Goal: Information Seeking & Learning: Learn about a topic

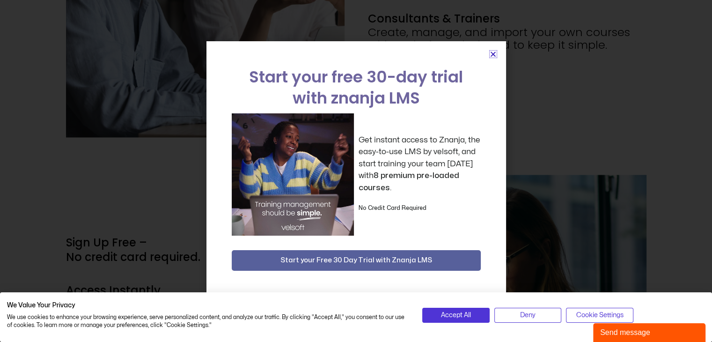
scroll to position [1499, 0]
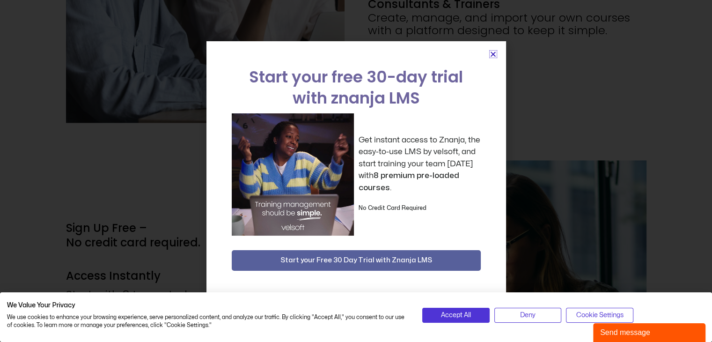
drag, startPoint x: 490, startPoint y: 53, endPoint x: 427, endPoint y: 93, distance: 74.6
click at [490, 53] on icon "Close" at bounding box center [493, 54] width 7 height 7
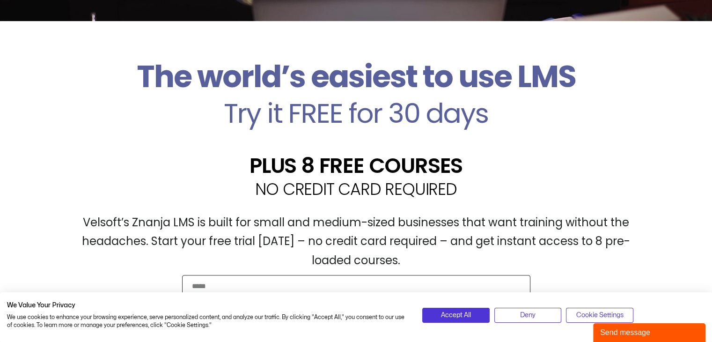
scroll to position [234, 0]
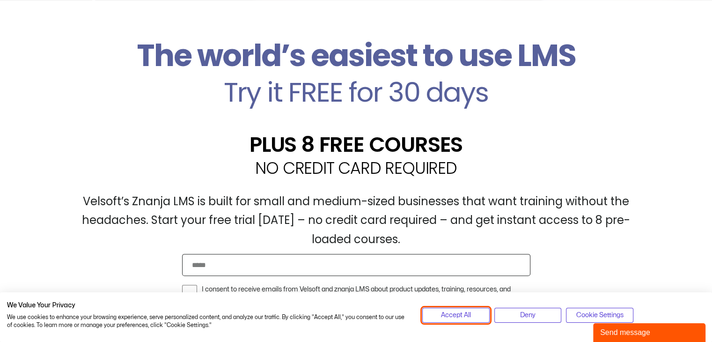
click at [458, 316] on span "Accept All" at bounding box center [456, 315] width 30 height 10
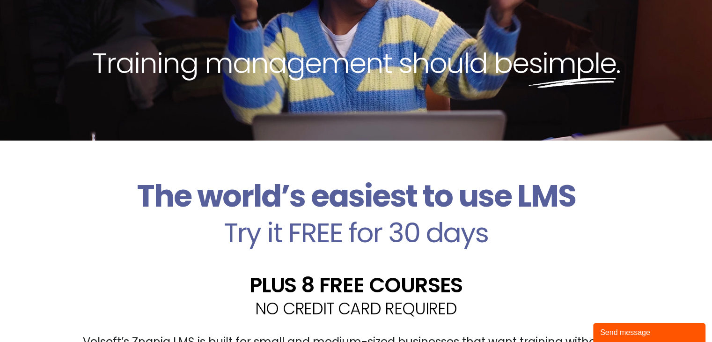
scroll to position [0, 0]
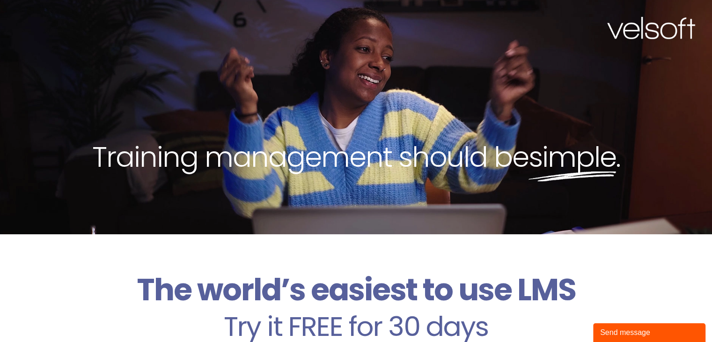
click at [639, 32] on img at bounding box center [652, 28] width 88 height 22
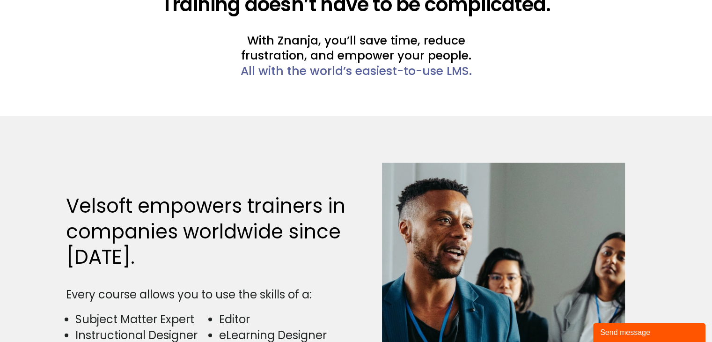
scroll to position [2278, 0]
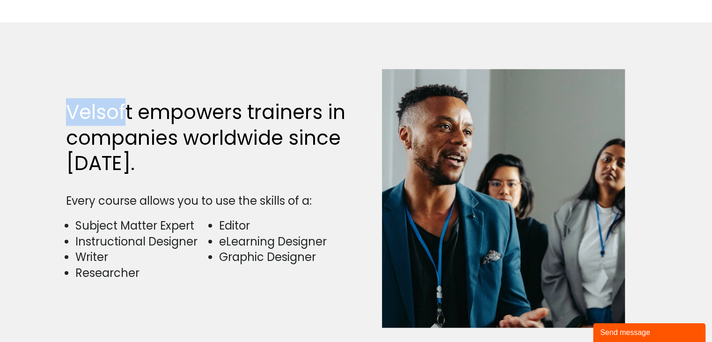
drag, startPoint x: 68, startPoint y: 110, endPoint x: 116, endPoint y: 104, distance: 48.2
click at [127, 100] on h2 "Velsoft empowers trainers in companies worldwide since 1998." at bounding box center [209, 138] width 286 height 77
click at [119, 106] on h2 "Velsoft empowers trainers in companies worldwide since 1998." at bounding box center [209, 138] width 286 height 77
drag, startPoint x: 125, startPoint y: 111, endPoint x: 77, endPoint y: 113, distance: 47.3
click at [67, 113] on h2 "Velsoft empowers trainers in companies worldwide since 1998." at bounding box center [209, 138] width 286 height 77
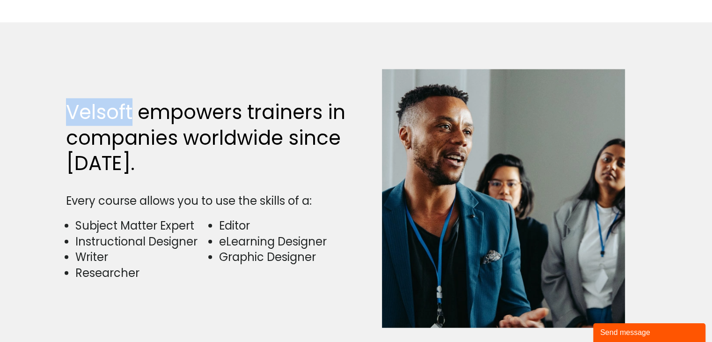
copy h2 "Velsoft"
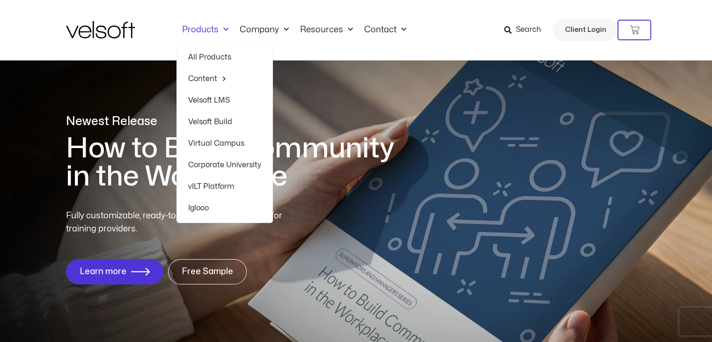
click at [223, 27] on span "Menu" at bounding box center [224, 29] width 10 height 15
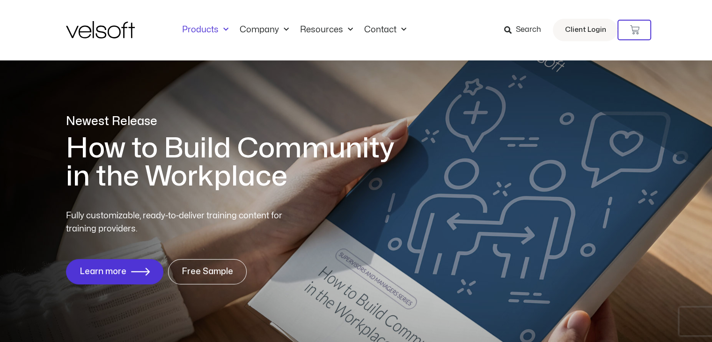
click at [223, 27] on span "Menu" at bounding box center [224, 29] width 10 height 15
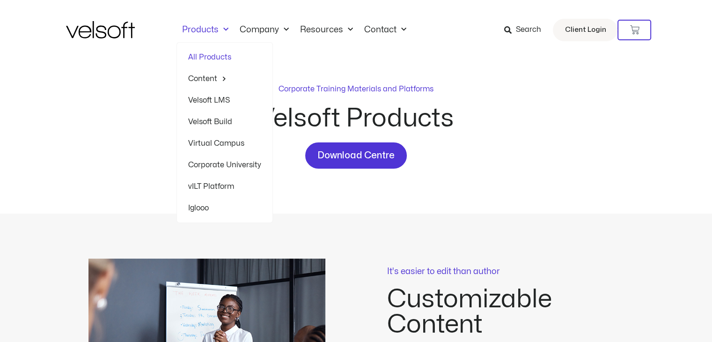
click at [223, 29] on span "Menu" at bounding box center [224, 29] width 10 height 15
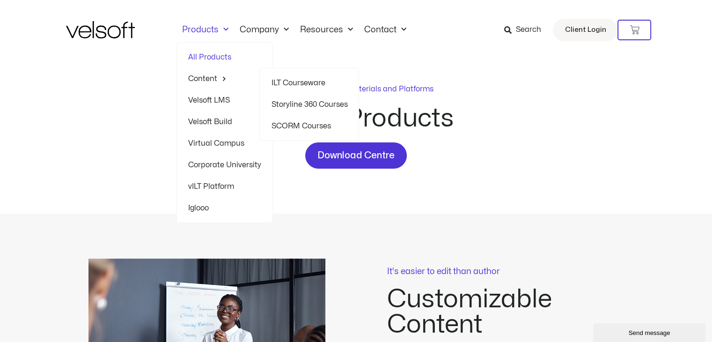
click at [217, 77] on span "Menu" at bounding box center [221, 78] width 9 height 15
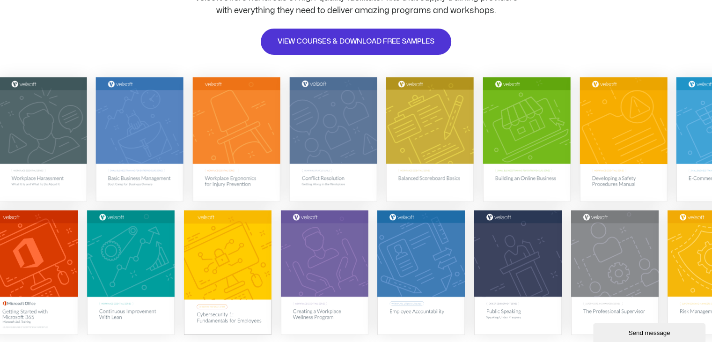
scroll to position [187, 0]
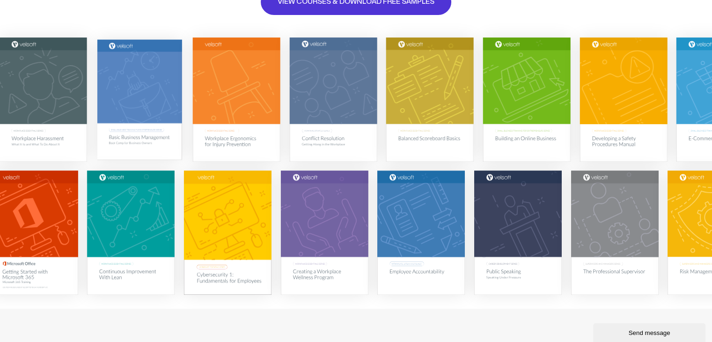
click at [136, 90] on img at bounding box center [139, 99] width 85 height 120
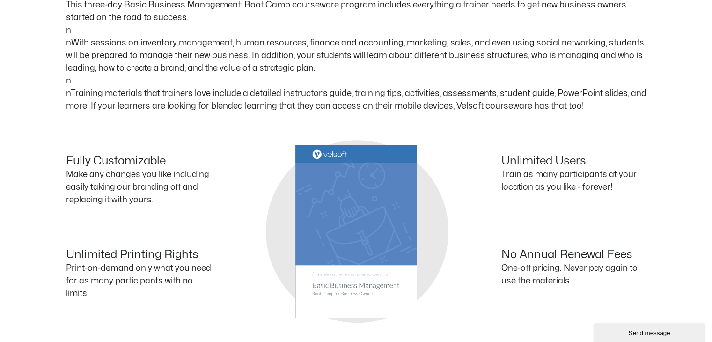
scroll to position [468, 0]
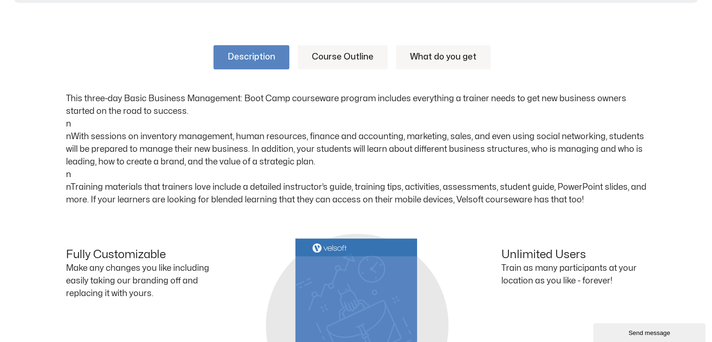
click at [337, 54] on link "Course Outline" at bounding box center [343, 57] width 90 height 24
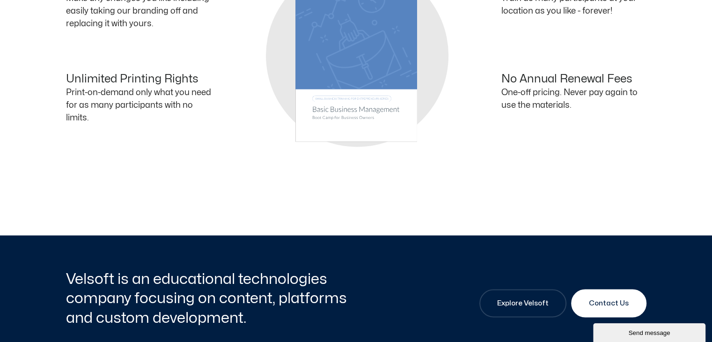
scroll to position [1733, 0]
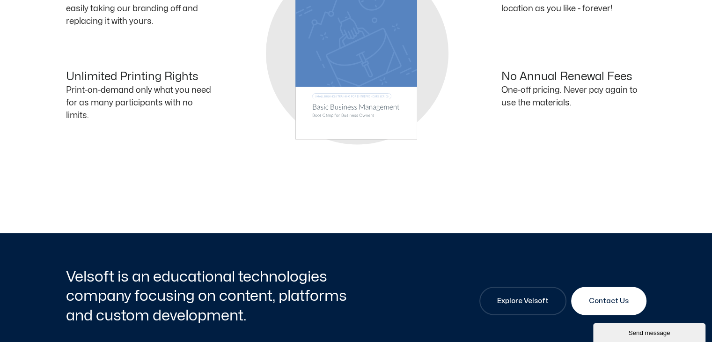
click at [370, 68] on div "Fully Customizable Make any changes you like including easily taking our brandi…" at bounding box center [356, 53] width 581 height 154
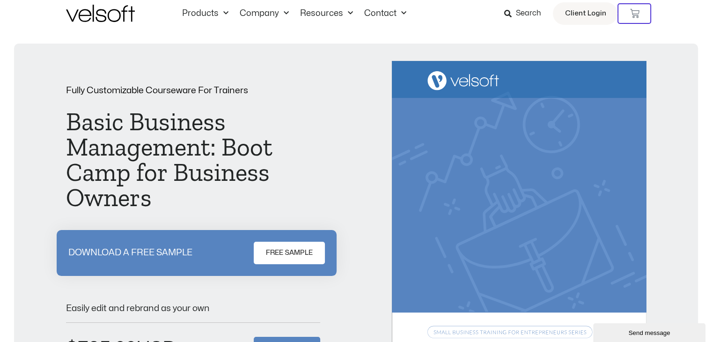
scroll to position [0, 0]
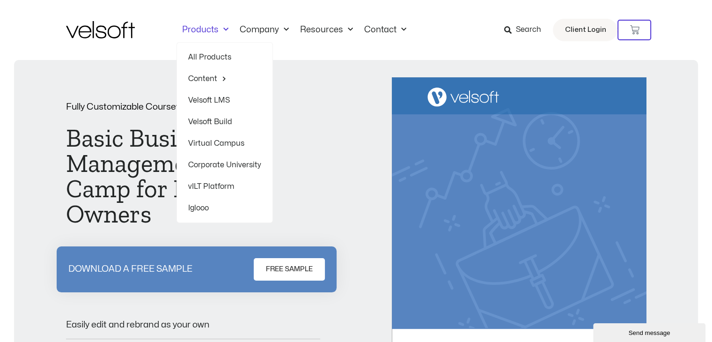
click at [289, 139] on h1 "Basic Business Management: Boot Camp for Business Owners" at bounding box center [193, 176] width 255 height 101
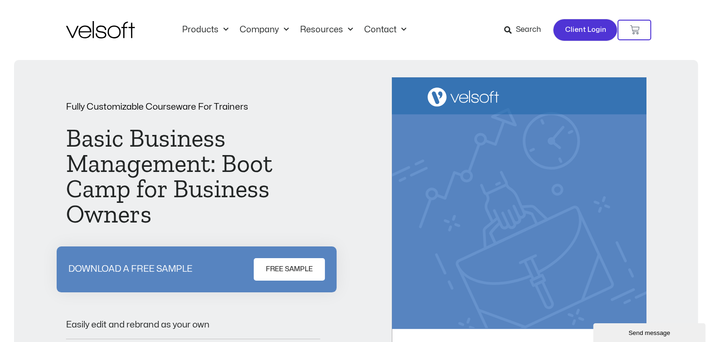
click at [583, 30] on span "Client Login" at bounding box center [585, 30] width 41 height 12
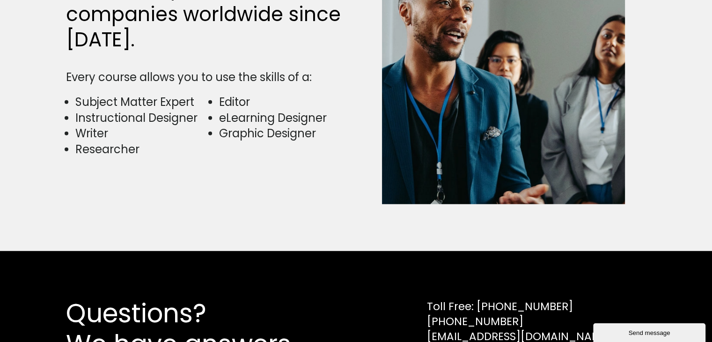
scroll to position [2325, 0]
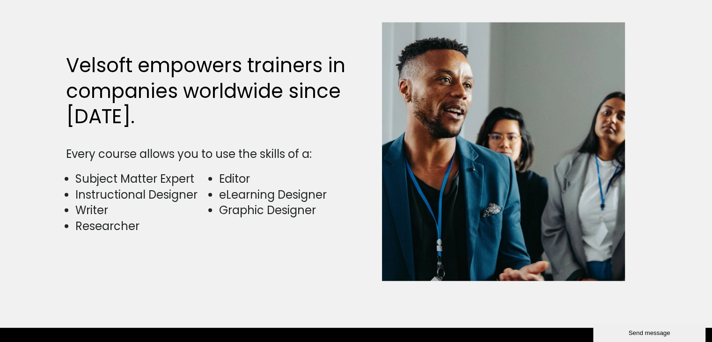
click at [100, 64] on h2 "Velsoft empowers trainers in companies worldwide since [DATE]." at bounding box center [209, 91] width 286 height 77
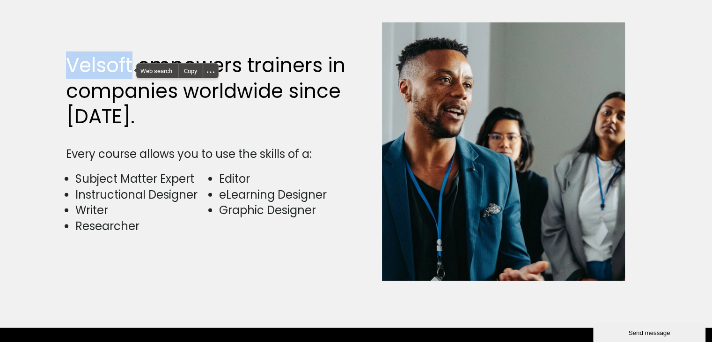
click at [101, 64] on h2 "Velsoft empowers trainers in companies worldwide since [DATE]." at bounding box center [209, 91] width 286 height 77
copy h2 "Velsoft"
